Goal: Task Accomplishment & Management: Manage account settings

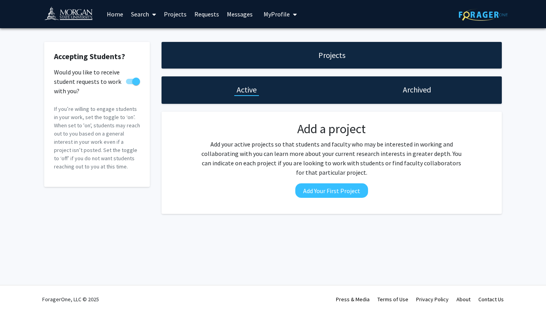
click at [517, 123] on div "Accepting Students? Would you like to receive student requests to work with you…" at bounding box center [273, 129] width 546 height 203
click at [119, 13] on link "Home" at bounding box center [115, 13] width 24 height 27
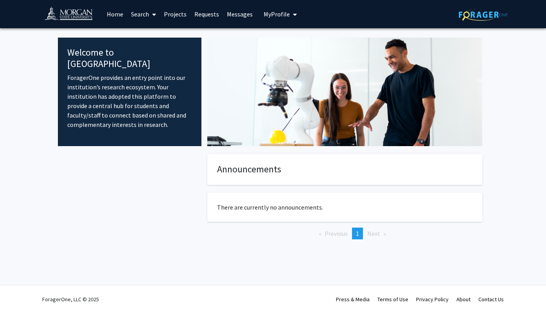
drag, startPoint x: 179, startPoint y: 11, endPoint x: 175, endPoint y: 14, distance: 4.6
click at [179, 12] on link "Projects" at bounding box center [175, 13] width 31 height 27
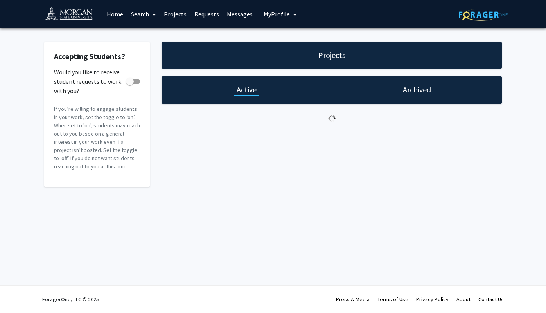
checkbox input "true"
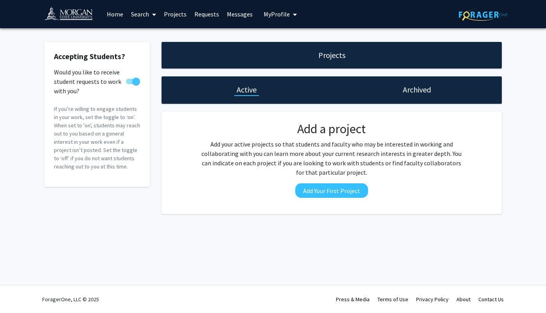
click at [199, 13] on link "Requests" at bounding box center [207, 13] width 32 height 27
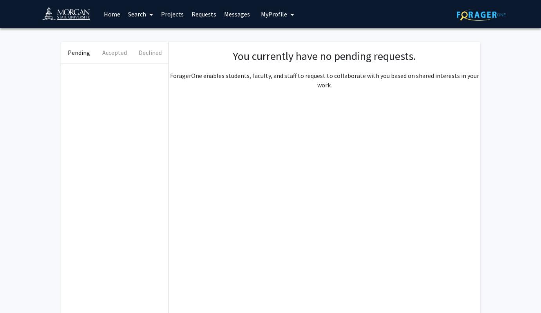
click at [205, 14] on link "Requests" at bounding box center [204, 13] width 32 height 27
click at [236, 13] on link "Messages" at bounding box center [237, 13] width 34 height 27
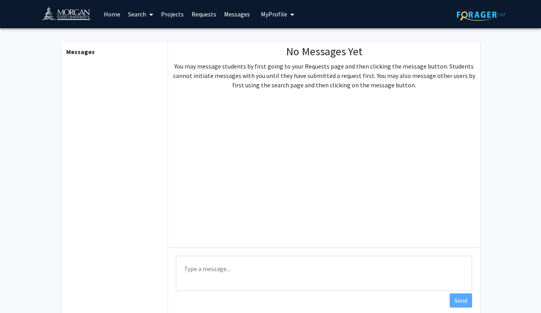
click at [271, 13] on span "My Profile" at bounding box center [274, 14] width 26 height 8
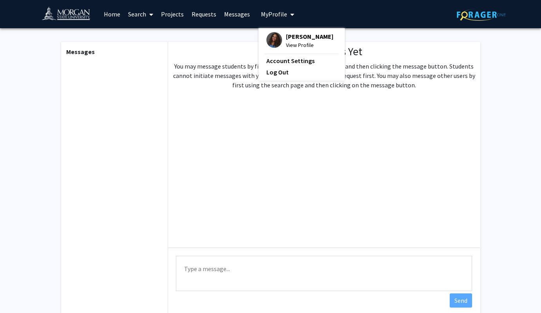
click at [281, 36] on div "[PERSON_NAME] View Profile" at bounding box center [299, 40] width 67 height 17
